Goal: Task Accomplishment & Management: Complete application form

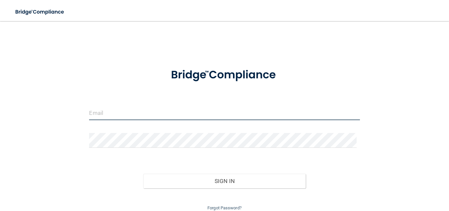
click at [132, 114] on input "email" at bounding box center [224, 112] width 271 height 15
type input "[EMAIL_ADDRESS][DOMAIN_NAME]"
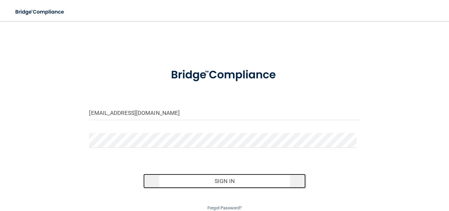
click at [260, 180] on button "Sign In" at bounding box center [224, 181] width 163 height 14
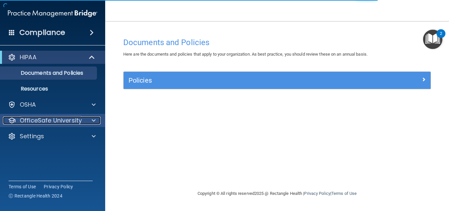
click at [55, 122] on p "OfficeSafe University" at bounding box center [51, 120] width 62 height 8
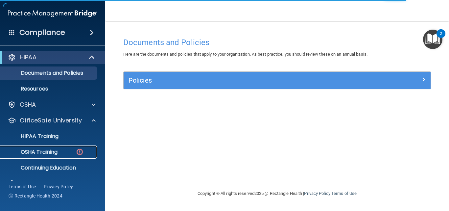
click at [59, 151] on div "OSHA Training" at bounding box center [49, 152] width 90 height 7
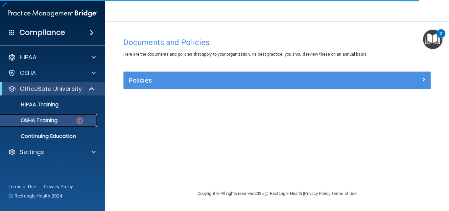
click at [79, 121] on img at bounding box center [80, 120] width 8 height 8
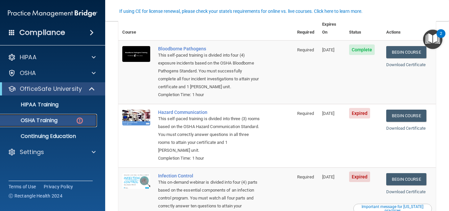
scroll to position [66, 0]
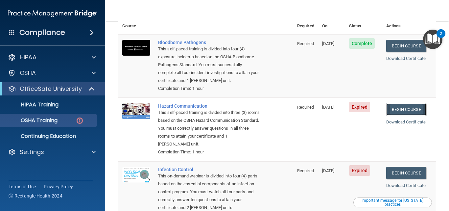
click at [402, 110] on link "Begin Course" at bounding box center [407, 109] width 40 height 12
click at [394, 111] on link "Begin Course" at bounding box center [407, 109] width 40 height 12
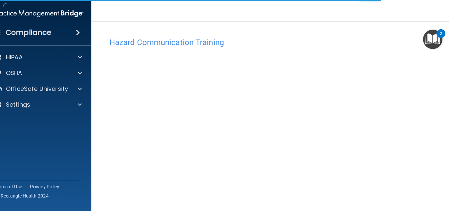
scroll to position [37, 0]
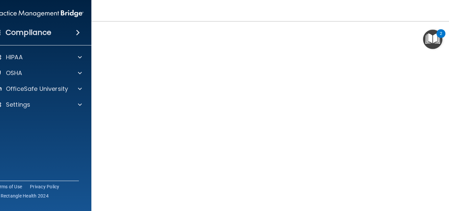
drag, startPoint x: 274, startPoint y: 4, endPoint x: 275, endPoint y: -8, distance: 12.2
click at [275, 0] on html "Compliance HIPAA Documents and Policies Report an Incident Business Associates …" at bounding box center [224, 105] width 449 height 211
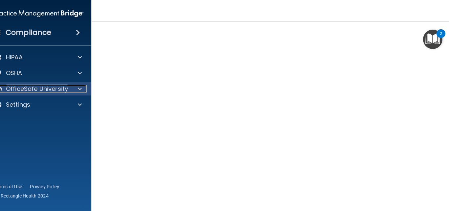
click at [59, 89] on p "OfficeSafe University" at bounding box center [37, 89] width 62 height 8
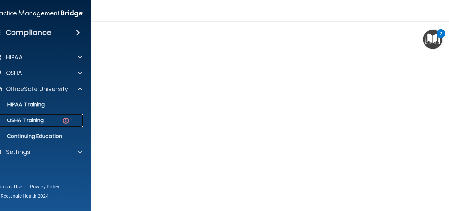
click at [50, 122] on div "OSHA Training" at bounding box center [35, 120] width 90 height 7
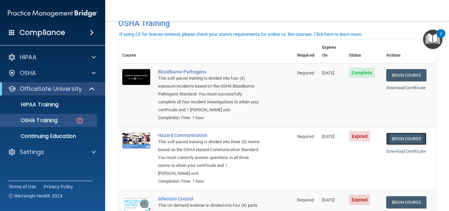
click at [409, 138] on link "Begin Course" at bounding box center [407, 139] width 40 height 12
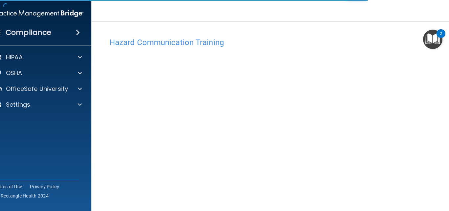
scroll to position [37, 0]
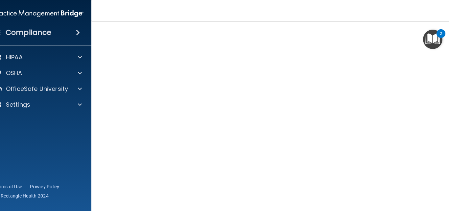
scroll to position [86, 0]
drag, startPoint x: 447, startPoint y: 69, endPoint x: 444, endPoint y: 74, distance: 5.8
click at [444, 74] on div "Hazard Communication Training This course doesn’t expire until 08/05/2025. Are …" at bounding box center [277, 70] width 345 height 242
drag, startPoint x: 444, startPoint y: 64, endPoint x: 444, endPoint y: 79, distance: 14.5
click at [444, 79] on div "Hazard Communication Training This course doesn’t expire until 08/05/2025. Are …" at bounding box center [277, 70] width 345 height 242
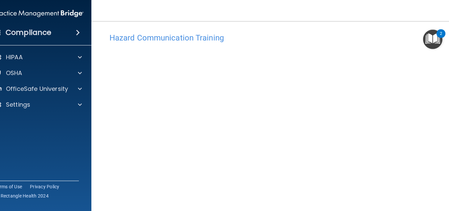
scroll to position [0, 0]
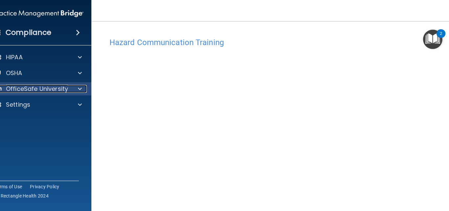
click at [23, 88] on p "OfficeSafe University" at bounding box center [37, 89] width 62 height 8
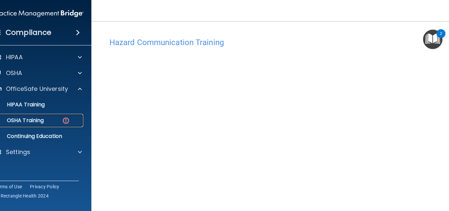
click at [39, 117] on p "OSHA Training" at bounding box center [16, 120] width 53 height 7
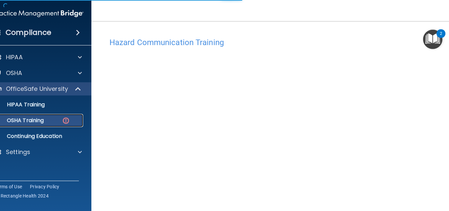
click at [62, 120] on img at bounding box center [66, 120] width 8 height 8
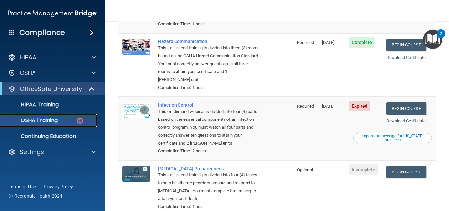
scroll to position [132, 0]
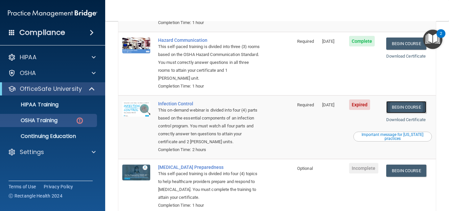
click at [405, 109] on link "Begin Course" at bounding box center [407, 107] width 40 height 12
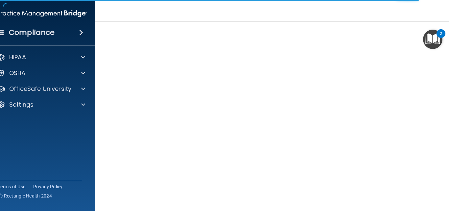
scroll to position [66, 0]
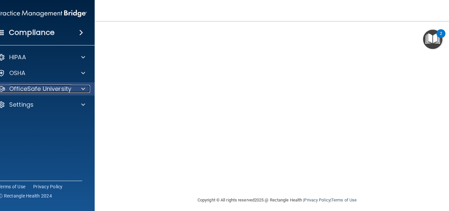
click at [49, 89] on p "OfficeSafe University" at bounding box center [40, 89] width 62 height 8
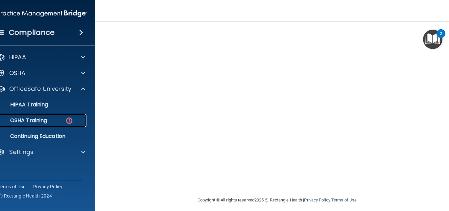
click at [40, 120] on p "OSHA Training" at bounding box center [20, 120] width 53 height 7
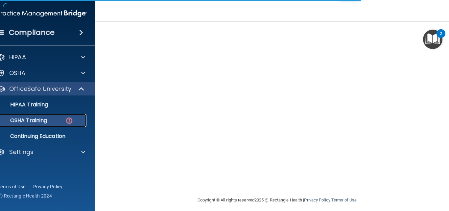
click at [69, 120] on img at bounding box center [69, 120] width 8 height 8
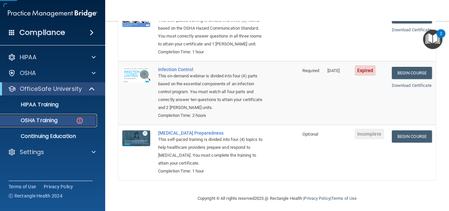
scroll to position [166, 0]
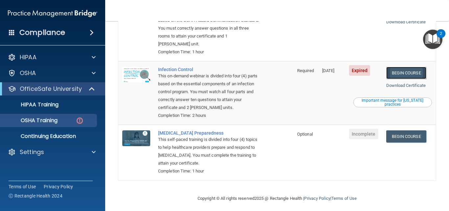
click at [398, 74] on link "Begin Course" at bounding box center [407, 73] width 40 height 12
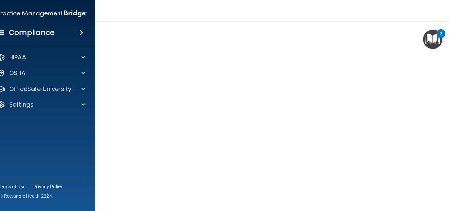
scroll to position [38, 0]
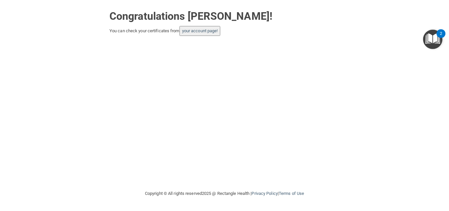
click at [202, 86] on div "Congratulations Francine Kubis! You can check your certificates from your accou…" at bounding box center [224, 95] width 423 height 176
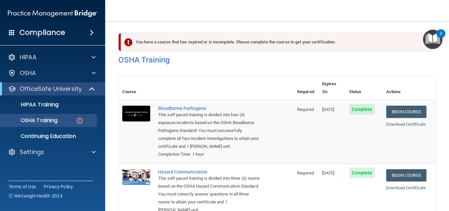
scroll to position [132, 0]
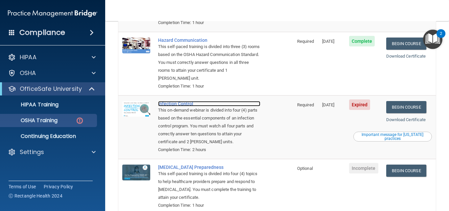
click at [175, 103] on div "Infection Control" at bounding box center [209, 103] width 102 height 5
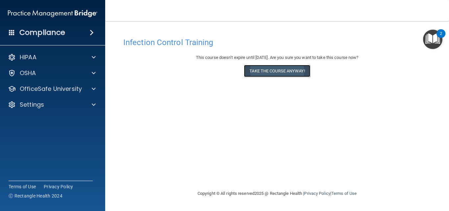
click at [293, 72] on button "Take the course anyway!" at bounding box center [277, 71] width 66 height 12
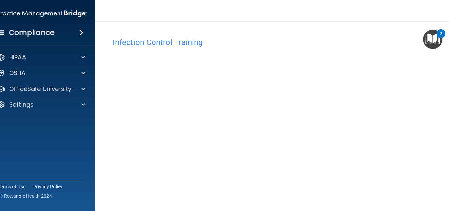
scroll to position [33, 0]
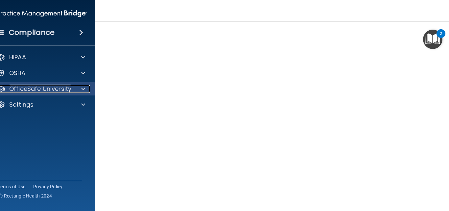
click at [31, 90] on p "OfficeSafe University" at bounding box center [40, 89] width 62 height 8
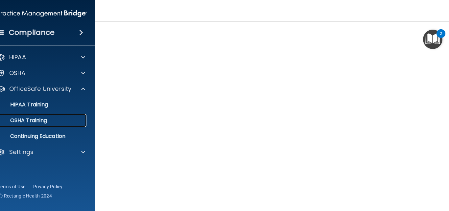
click at [37, 117] on p "OSHA Training" at bounding box center [20, 120] width 53 height 7
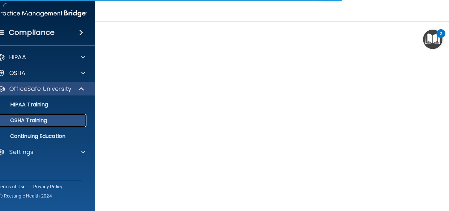
click at [22, 118] on p "OSHA Training" at bounding box center [20, 120] width 53 height 7
click at [38, 120] on p "OSHA Training" at bounding box center [20, 120] width 53 height 7
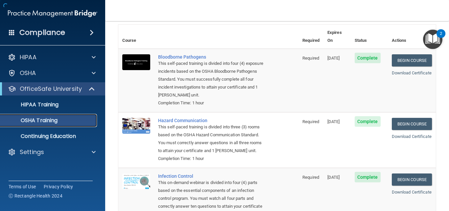
click at [38, 120] on p "OSHA Training" at bounding box center [30, 120] width 53 height 7
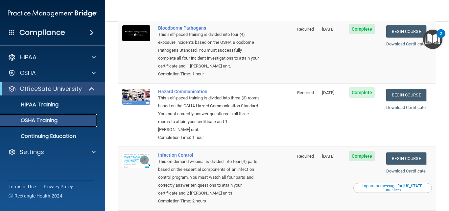
scroll to position [66, 0]
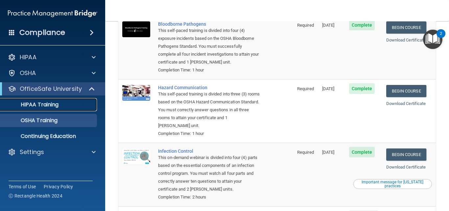
click at [48, 106] on p "HIPAA Training" at bounding box center [31, 104] width 54 height 7
